Goal: Task Accomplishment & Management: Use online tool/utility

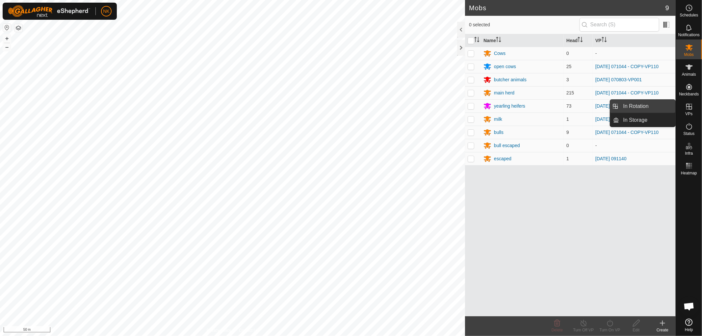
drag, startPoint x: 674, startPoint y: 110, endPoint x: 648, endPoint y: 108, distance: 25.8
click at [648, 108] on link "In Rotation" at bounding box center [647, 106] width 56 height 13
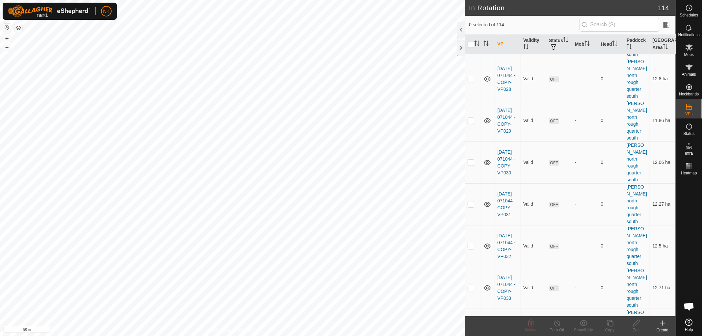
scroll to position [3748, 0]
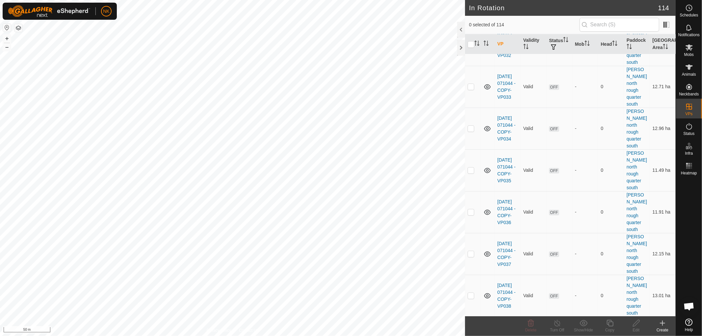
checkbox input "true"
click at [610, 325] on icon at bounding box center [610, 323] width 8 height 8
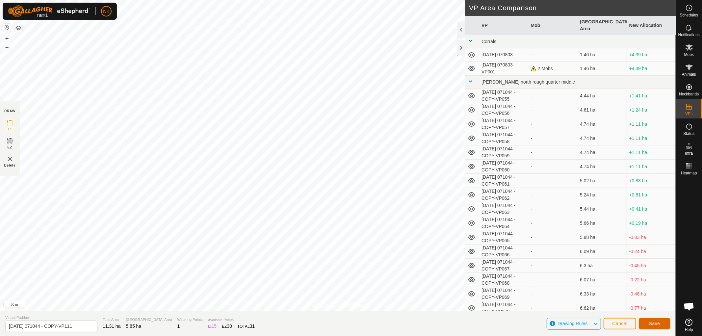
click at [650, 324] on span "Save" at bounding box center [654, 323] width 11 height 5
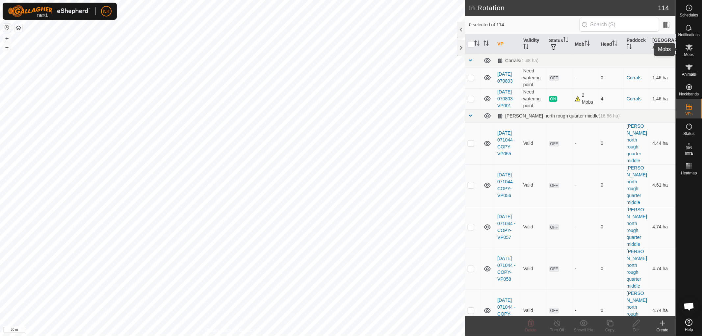
click at [690, 50] on icon at bounding box center [689, 47] width 8 height 8
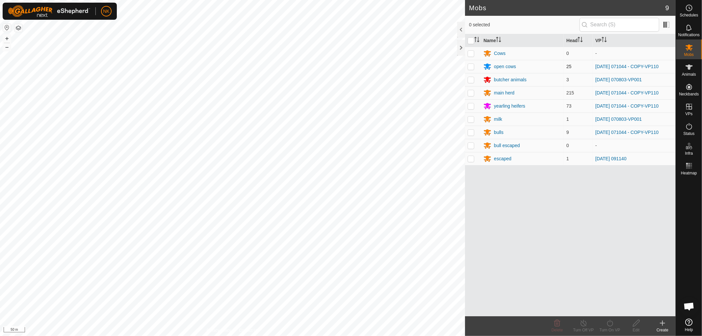
click at [470, 67] on p-checkbox at bounding box center [471, 66] width 7 height 5
checkbox input "true"
click at [469, 91] on p-checkbox at bounding box center [471, 92] width 7 height 5
checkbox input "true"
click at [472, 106] on p-checkbox at bounding box center [471, 105] width 7 height 5
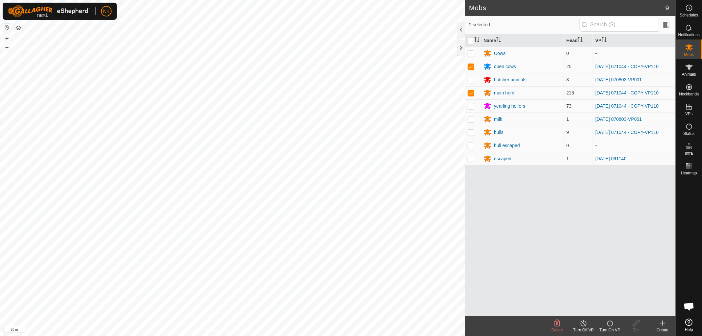
checkbox input "true"
click at [472, 134] on p-checkbox at bounding box center [471, 132] width 7 height 5
checkbox input "true"
click at [609, 324] on icon at bounding box center [610, 323] width 8 height 8
click at [603, 309] on link "Now" at bounding box center [629, 308] width 65 height 13
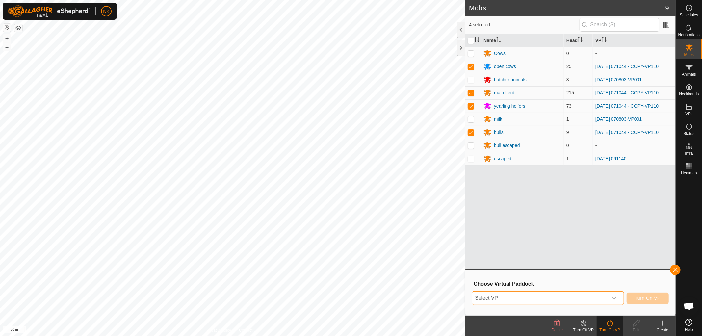
click at [591, 300] on span "Select VP" at bounding box center [540, 298] width 136 height 13
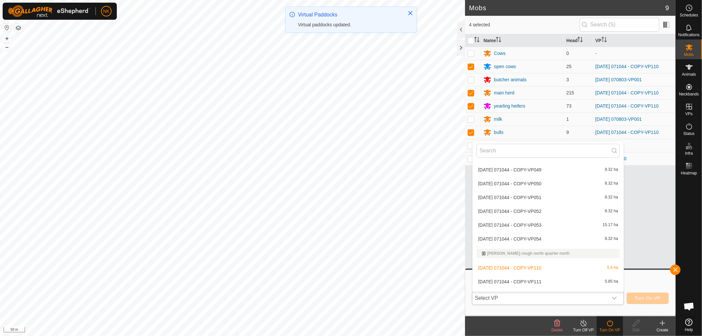
scroll to position [1531, 0]
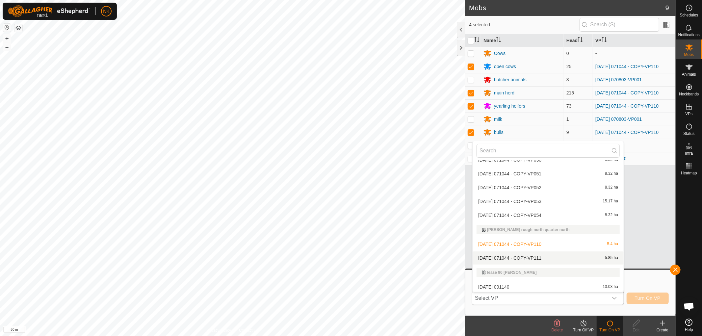
click at [535, 256] on li "[DATE] 071044 - COPY-VP111 5.85 ha" at bounding box center [548, 257] width 151 height 13
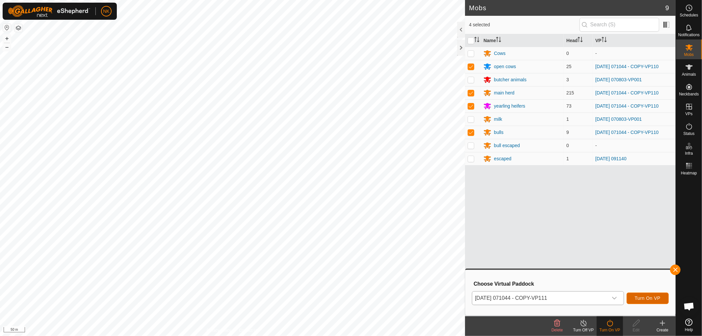
click at [656, 297] on span "Turn On VP" at bounding box center [648, 298] width 26 height 5
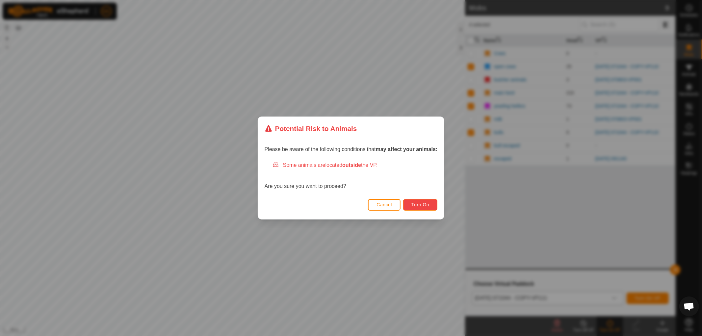
click at [421, 206] on span "Turn On" at bounding box center [420, 204] width 18 height 5
